Goal: Information Seeking & Learning: Learn about a topic

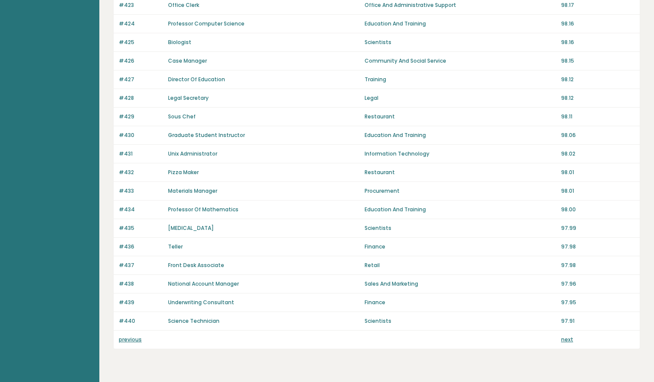
scroll to position [533, 0]
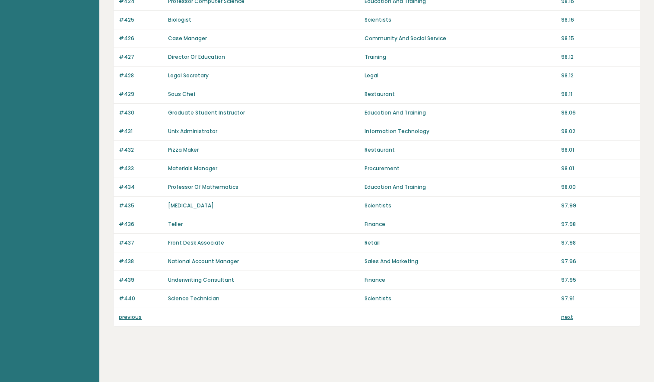
click at [563, 316] on link "next" at bounding box center [567, 316] width 12 height 7
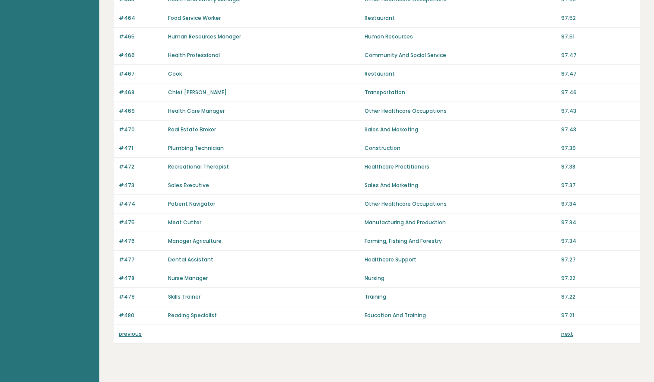
scroll to position [533, 0]
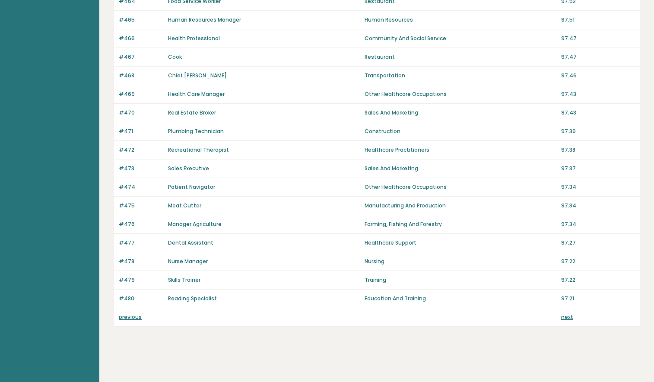
click at [567, 317] on link "next" at bounding box center [567, 316] width 12 height 7
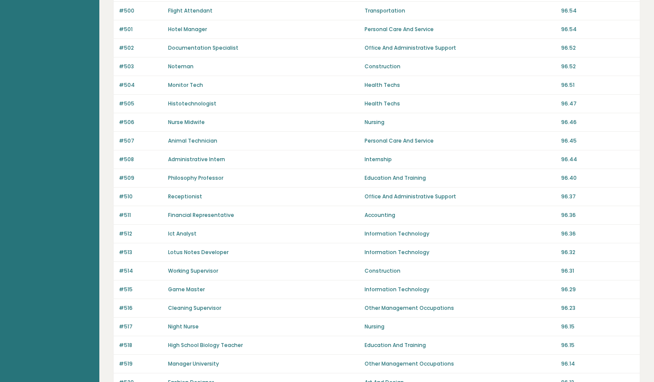
scroll to position [533, 0]
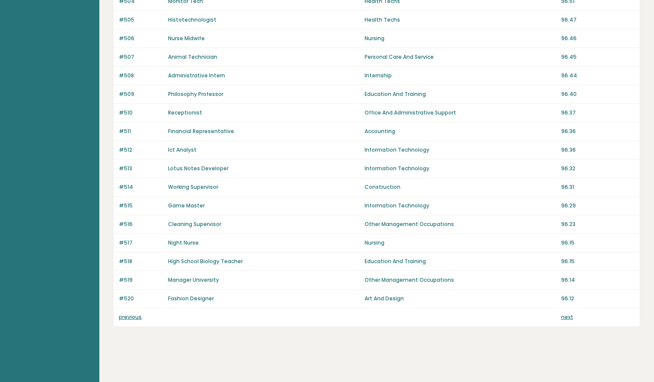
click at [567, 318] on link "next" at bounding box center [567, 316] width 12 height 7
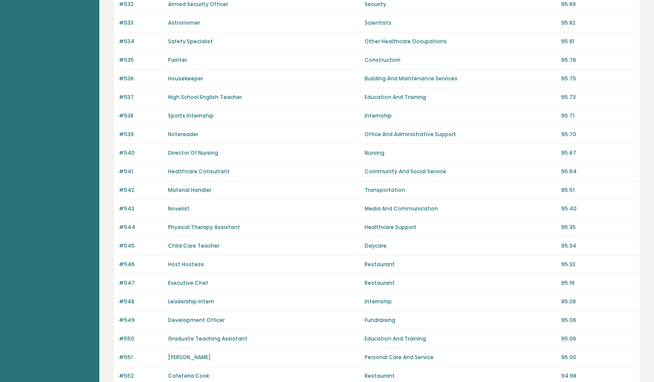
scroll to position [533, 0]
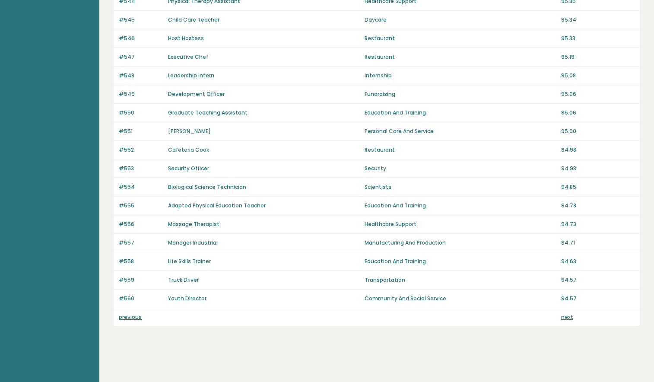
click at [133, 319] on link "previous" at bounding box center [130, 316] width 23 height 7
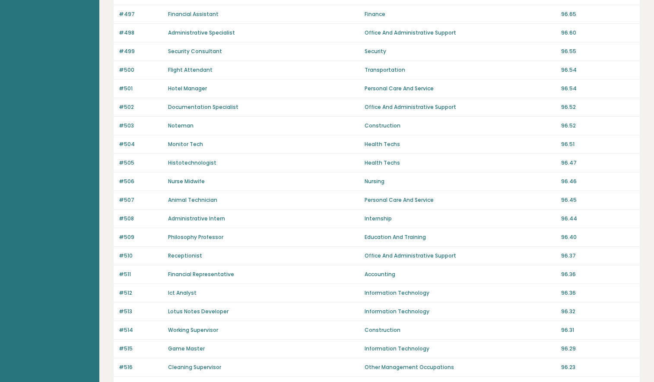
scroll to position [533, 0]
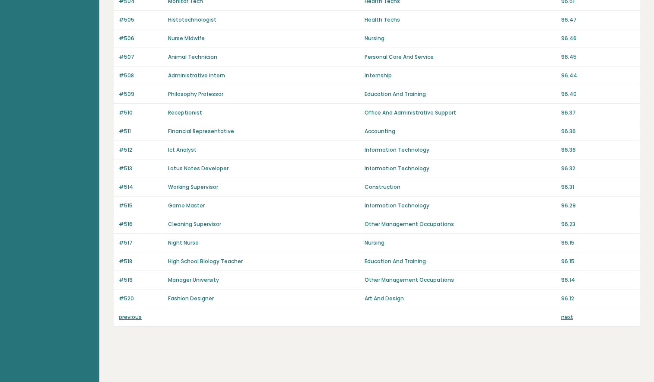
click at [130, 312] on div "previous next" at bounding box center [377, 317] width 526 height 18
click at [130, 318] on link "previous" at bounding box center [130, 316] width 23 height 7
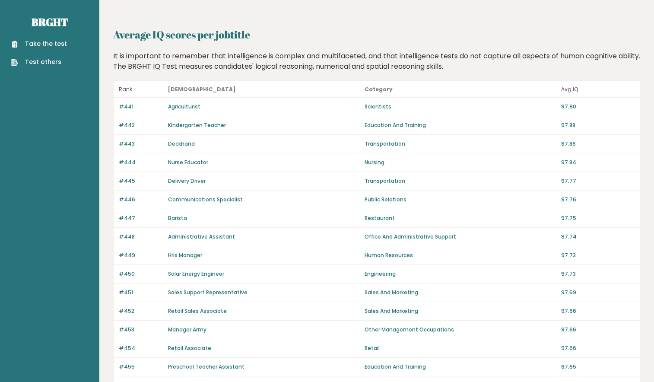
scroll to position [533, 0]
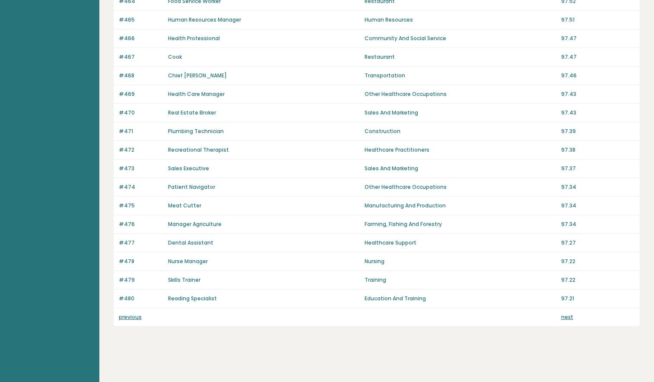
click at [127, 316] on link "previous" at bounding box center [130, 316] width 23 height 7
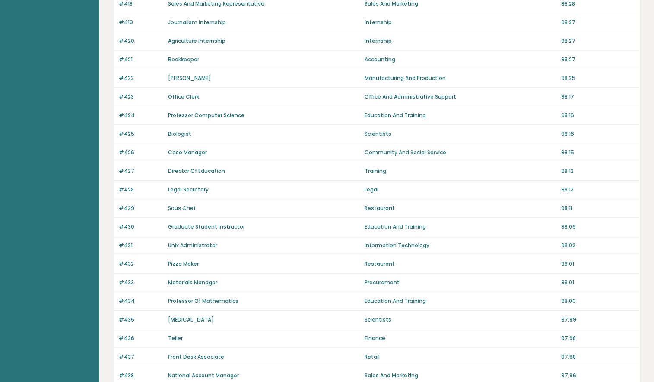
scroll to position [533, 0]
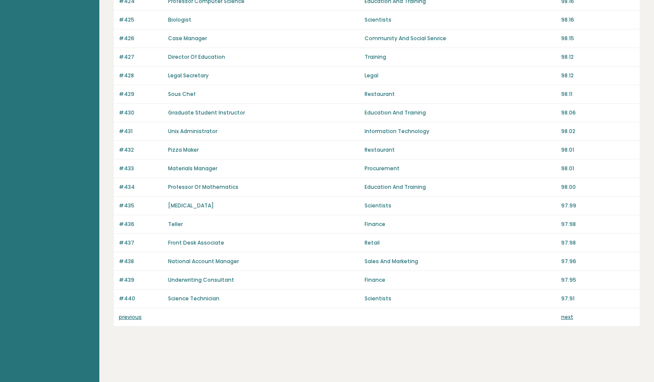
click at [128, 313] on link "previous" at bounding box center [130, 316] width 23 height 7
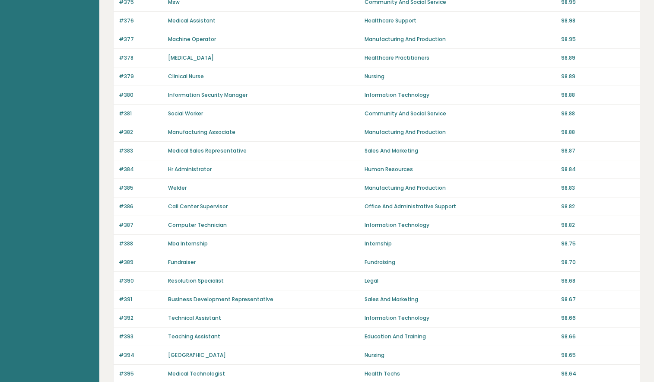
scroll to position [533, 0]
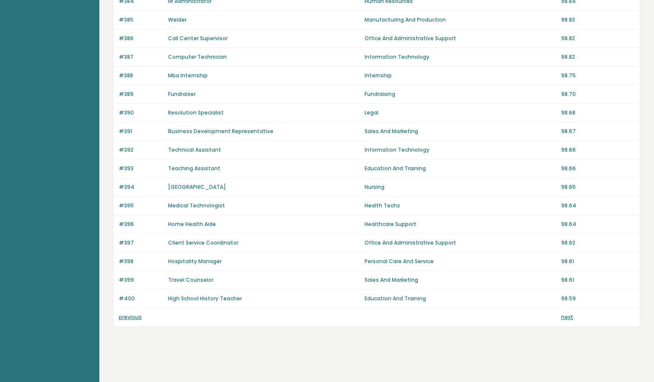
click at [131, 318] on link "previous" at bounding box center [130, 316] width 23 height 7
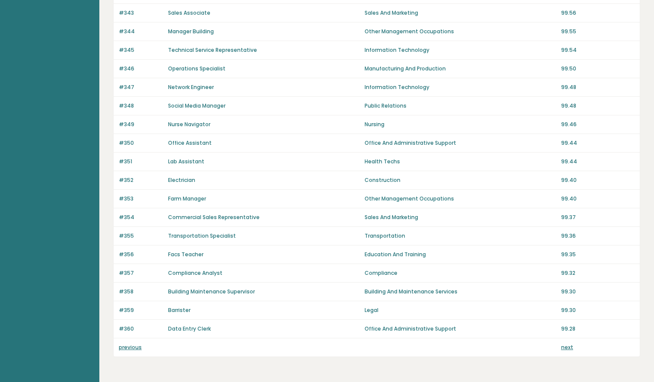
scroll to position [533, 0]
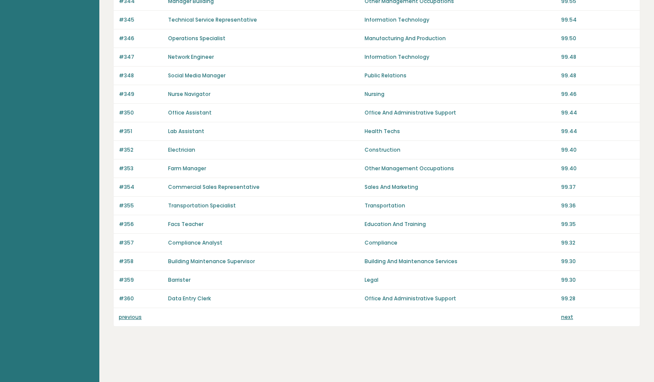
click at [125, 318] on link "previous" at bounding box center [130, 316] width 23 height 7
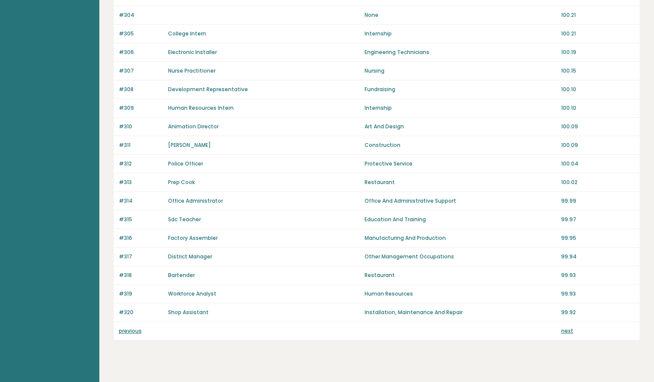
scroll to position [533, 0]
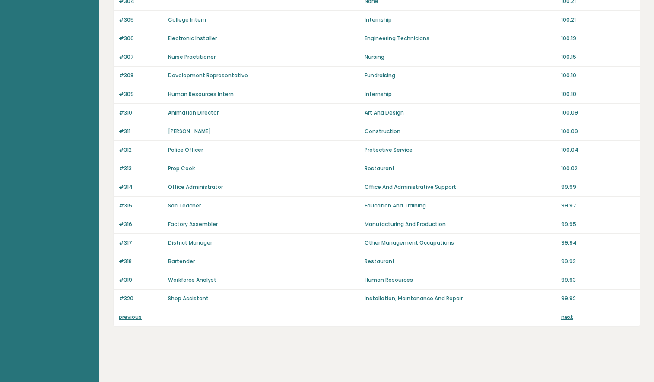
click at [131, 317] on link "previous" at bounding box center [130, 316] width 23 height 7
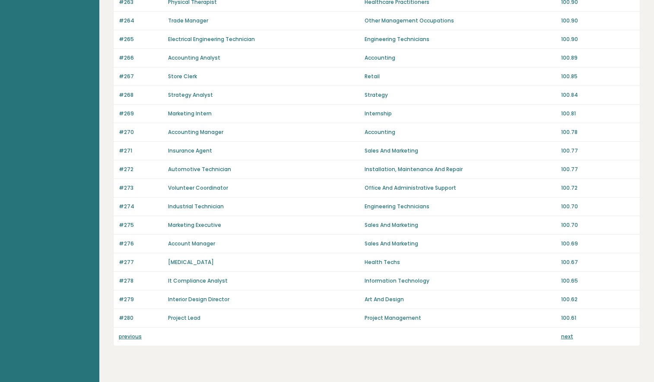
scroll to position [514, 0]
click at [130, 336] on link "previous" at bounding box center [130, 335] width 23 height 7
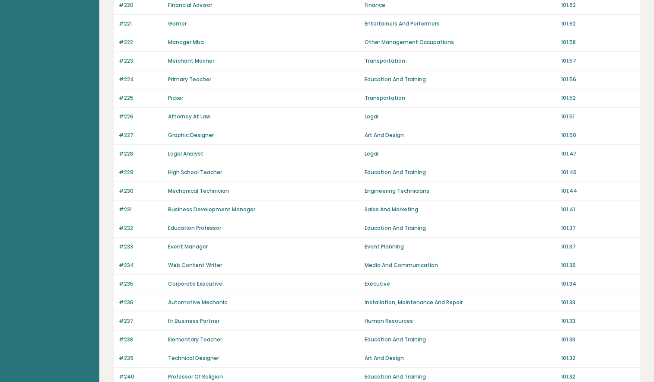
scroll to position [533, 0]
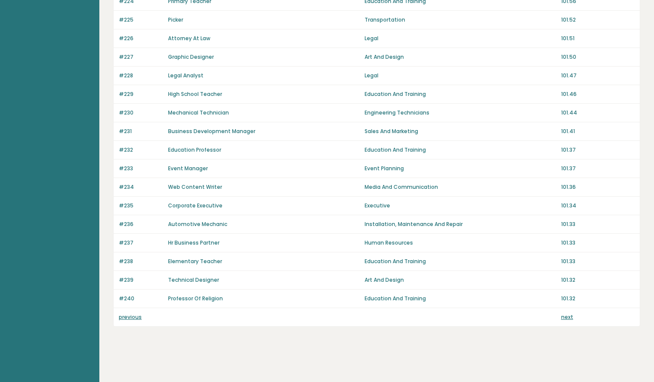
click at [128, 318] on link "previous" at bounding box center [130, 316] width 23 height 7
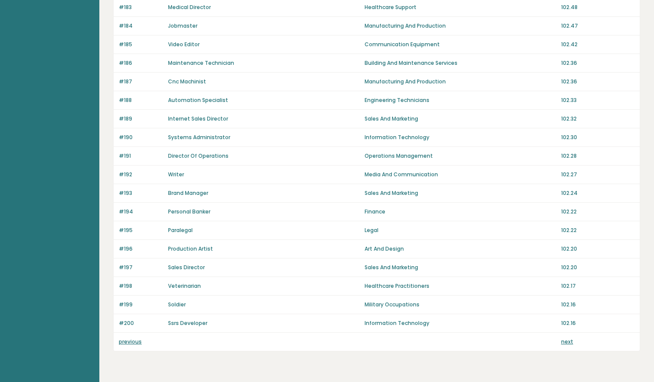
scroll to position [533, 0]
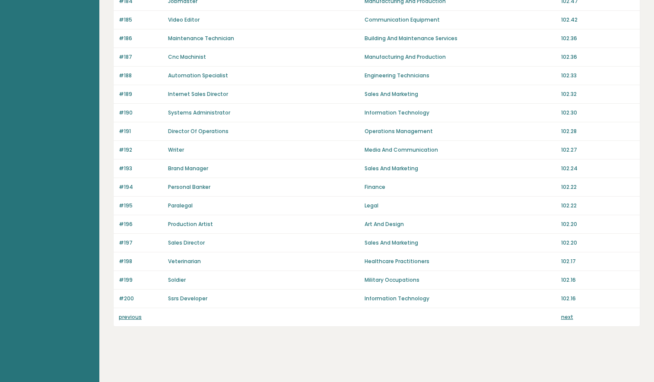
click at [129, 318] on link "previous" at bounding box center [130, 316] width 23 height 7
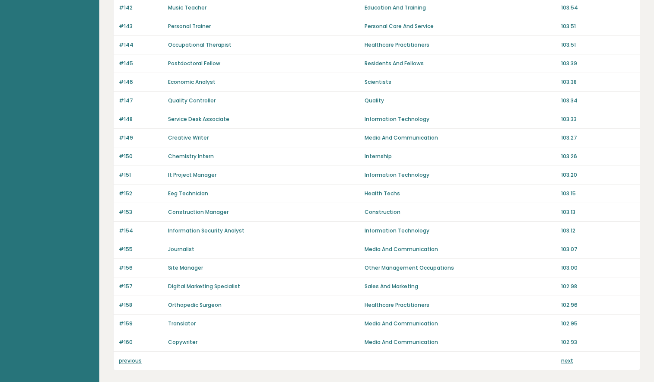
scroll to position [533, 0]
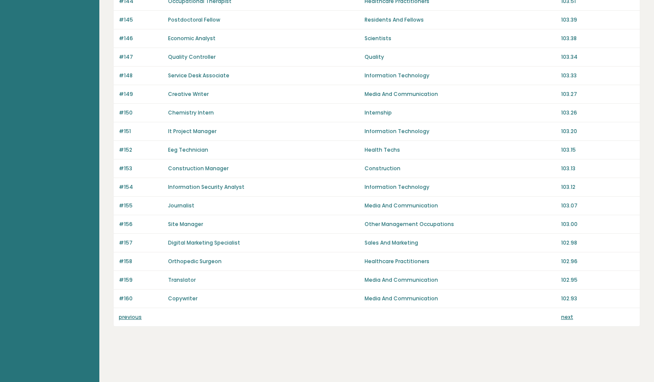
click at [132, 317] on link "previous" at bounding box center [130, 316] width 23 height 7
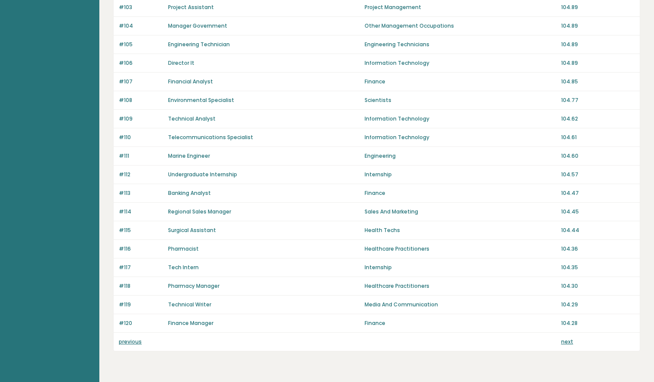
scroll to position [533, 0]
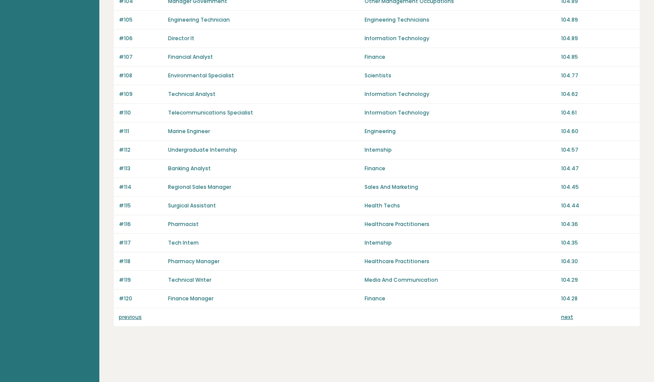
click at [131, 317] on link "previous" at bounding box center [130, 316] width 23 height 7
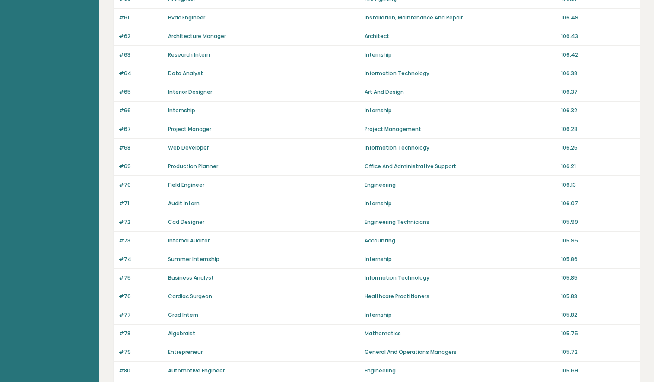
scroll to position [533, 0]
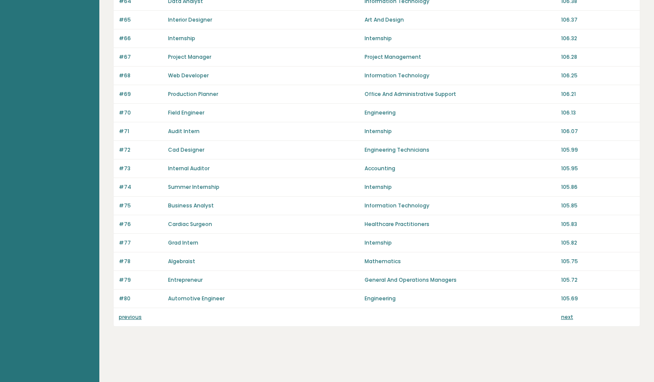
click at [132, 318] on link "previous" at bounding box center [130, 316] width 23 height 7
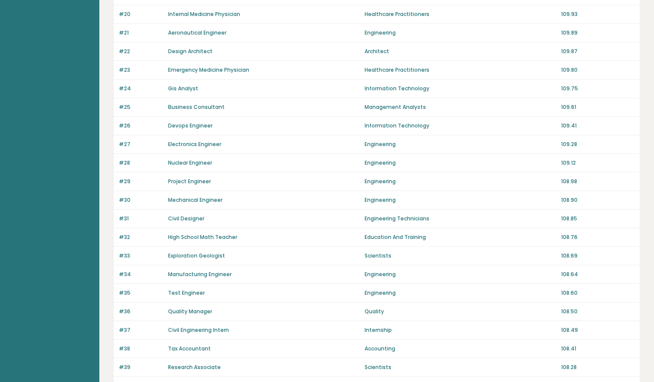
scroll to position [533, 0]
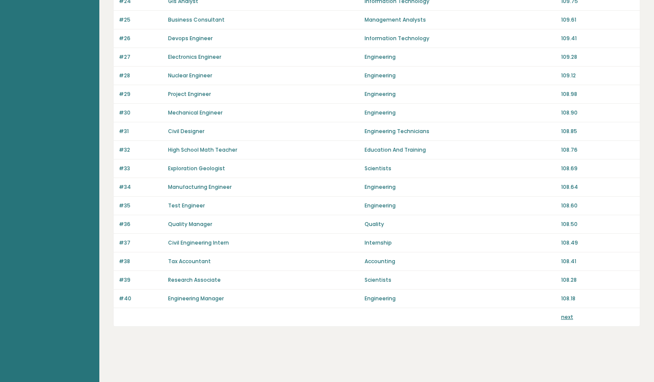
click at [565, 317] on link "next" at bounding box center [567, 316] width 12 height 7
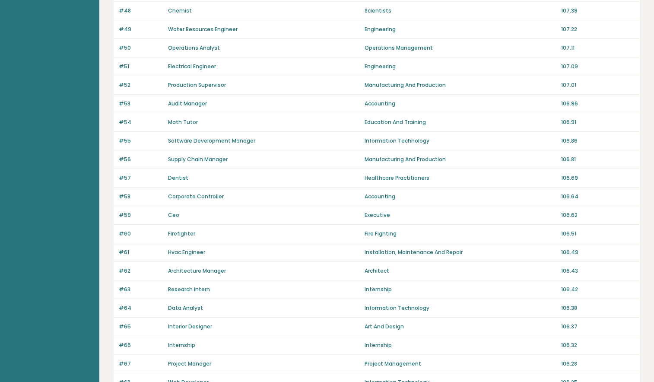
scroll to position [533, 0]
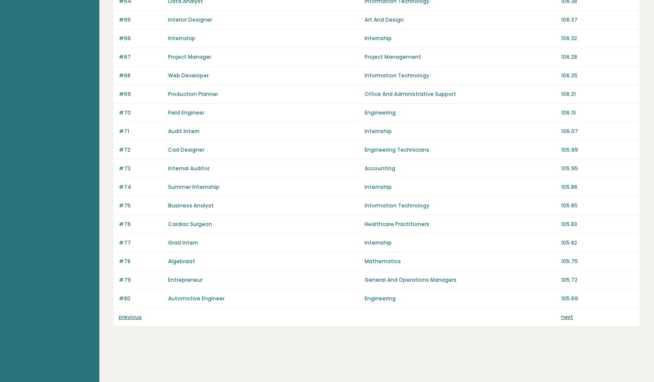
click at [567, 318] on link "next" at bounding box center [567, 316] width 12 height 7
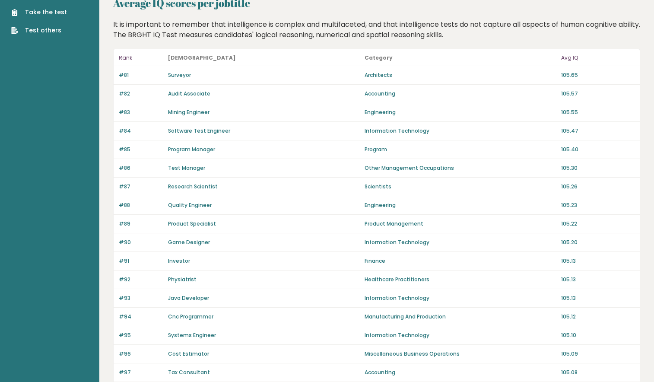
scroll to position [31, 0]
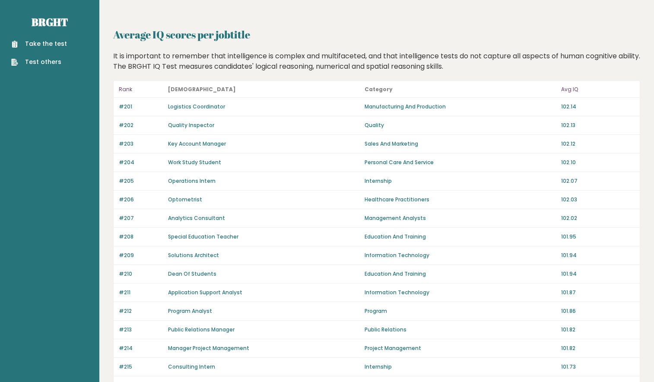
scroll to position [118, 0]
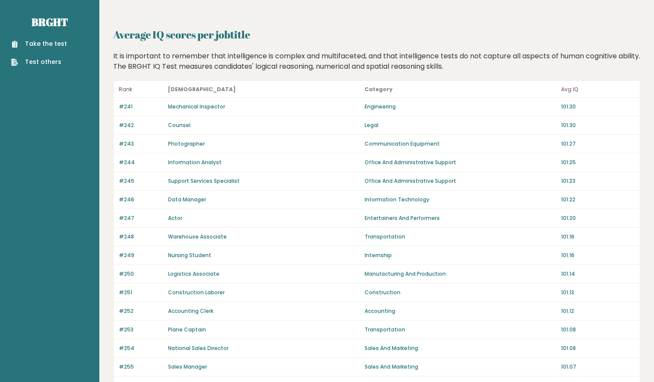
scroll to position [263, 0]
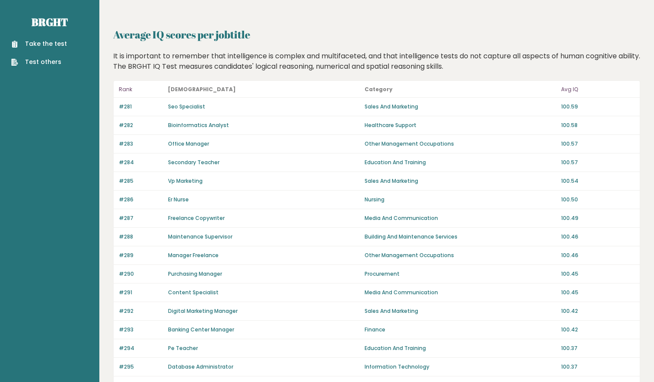
scroll to position [338, 0]
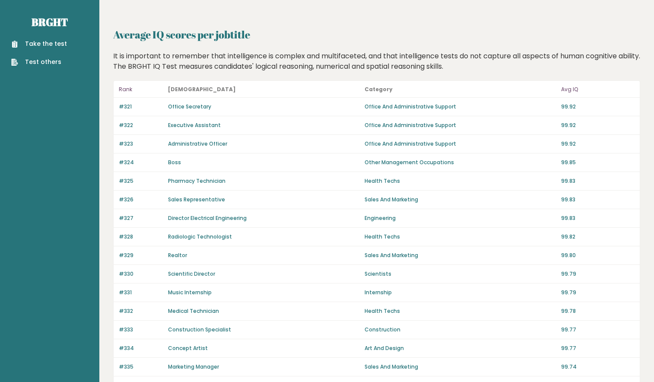
scroll to position [118, 0]
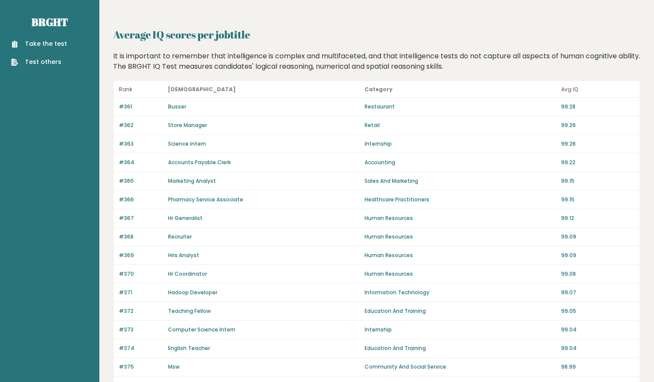
scroll to position [116, 0]
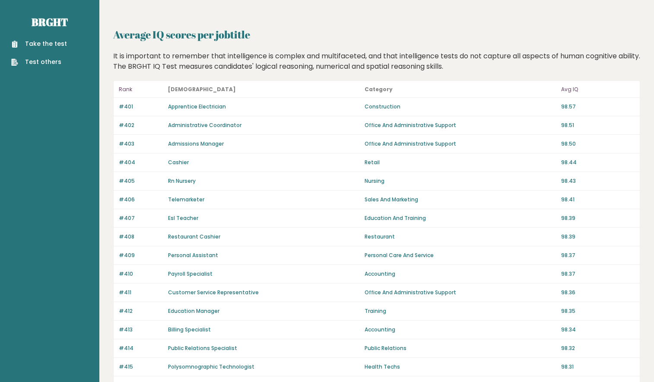
scroll to position [89, 0]
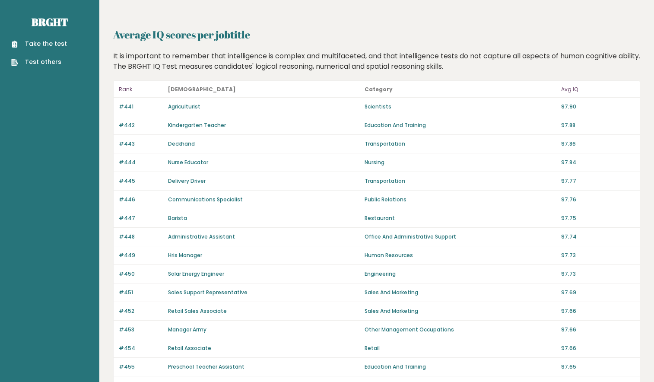
scroll to position [66, 0]
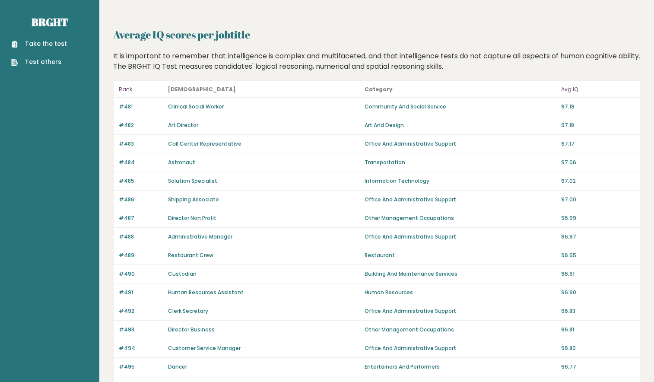
scroll to position [193, 0]
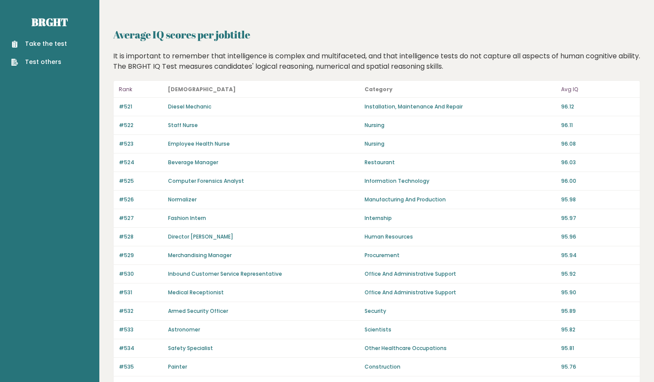
scroll to position [193, 0]
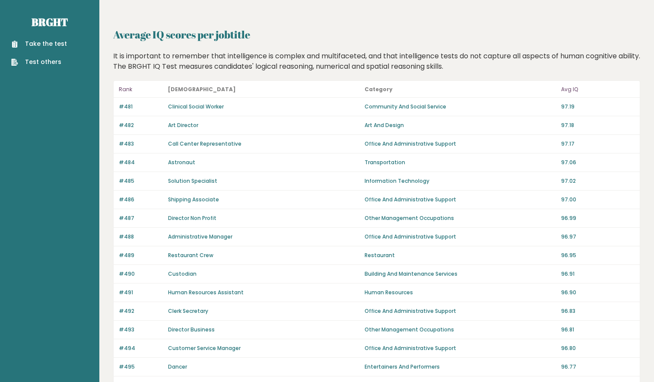
scroll to position [118, 0]
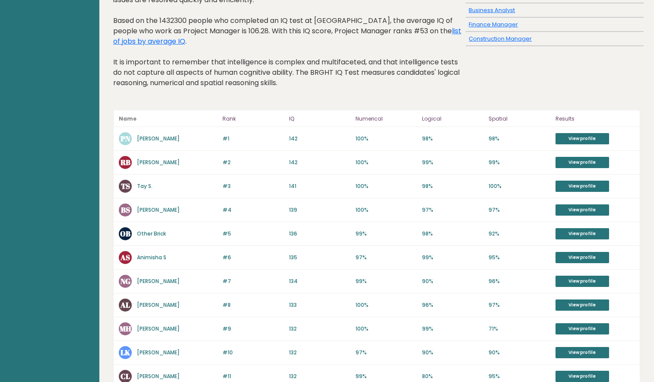
scroll to position [89, 0]
